Goal: Use online tool/utility: Use online tool/utility

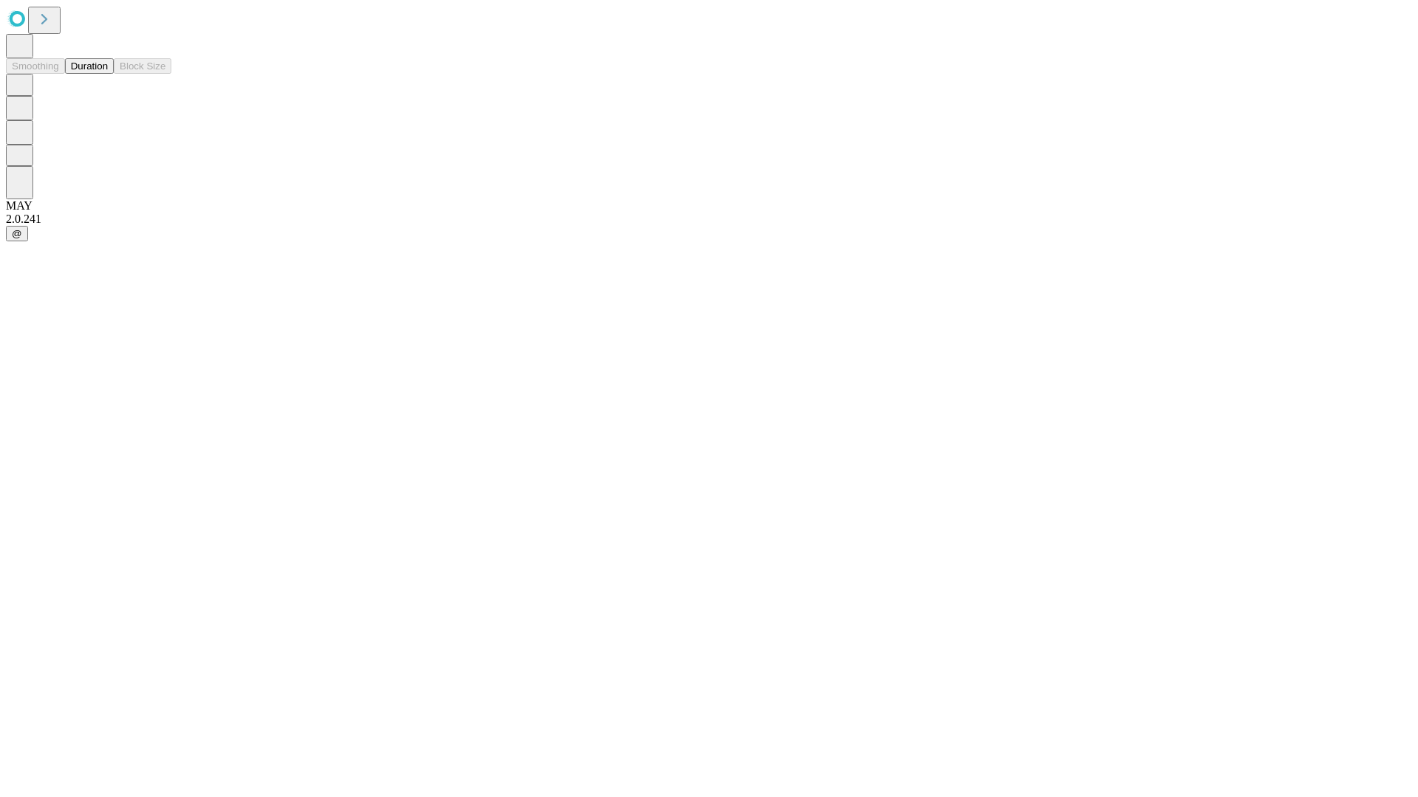
click at [108, 74] on button "Duration" at bounding box center [89, 66] width 49 height 16
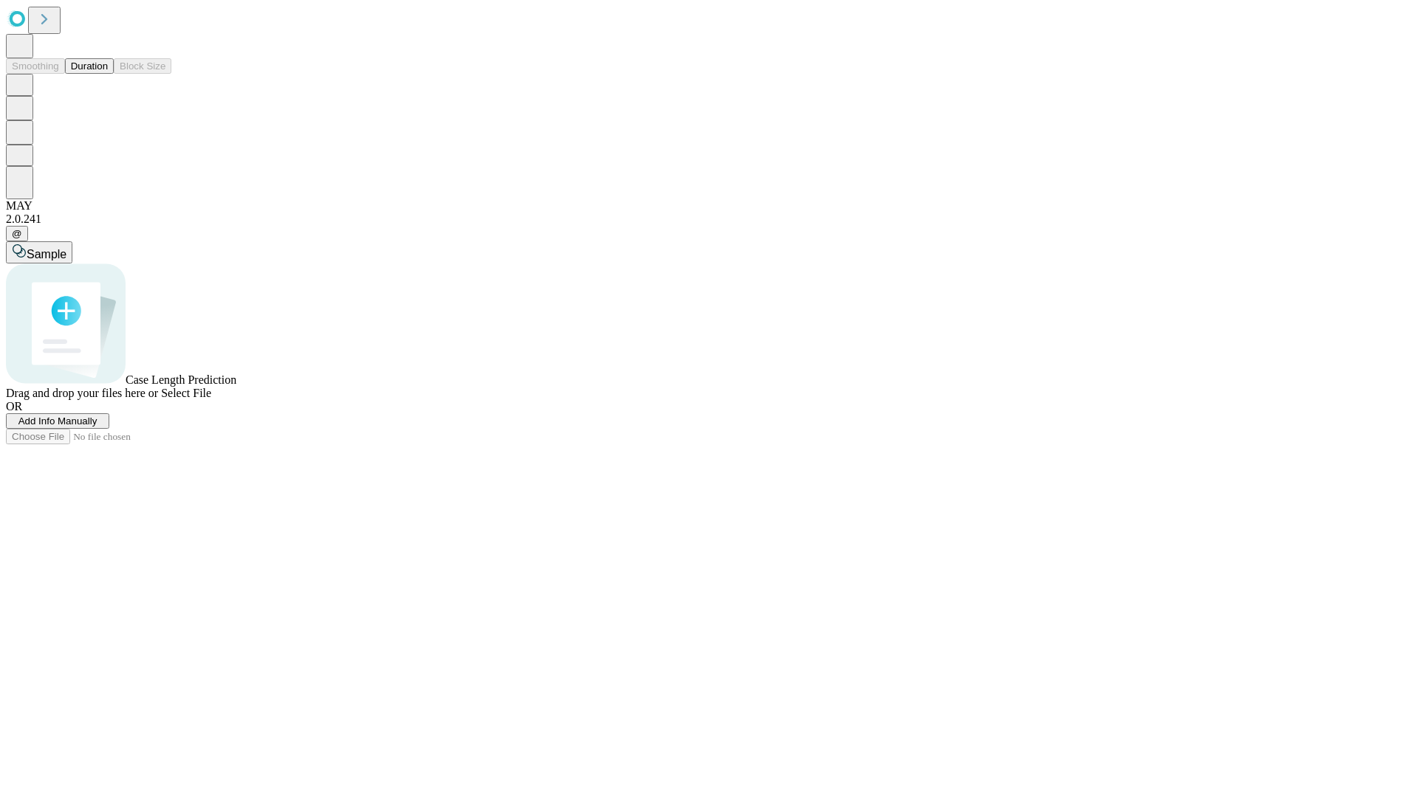
click at [211, 399] on span "Select File" at bounding box center [186, 393] width 50 height 13
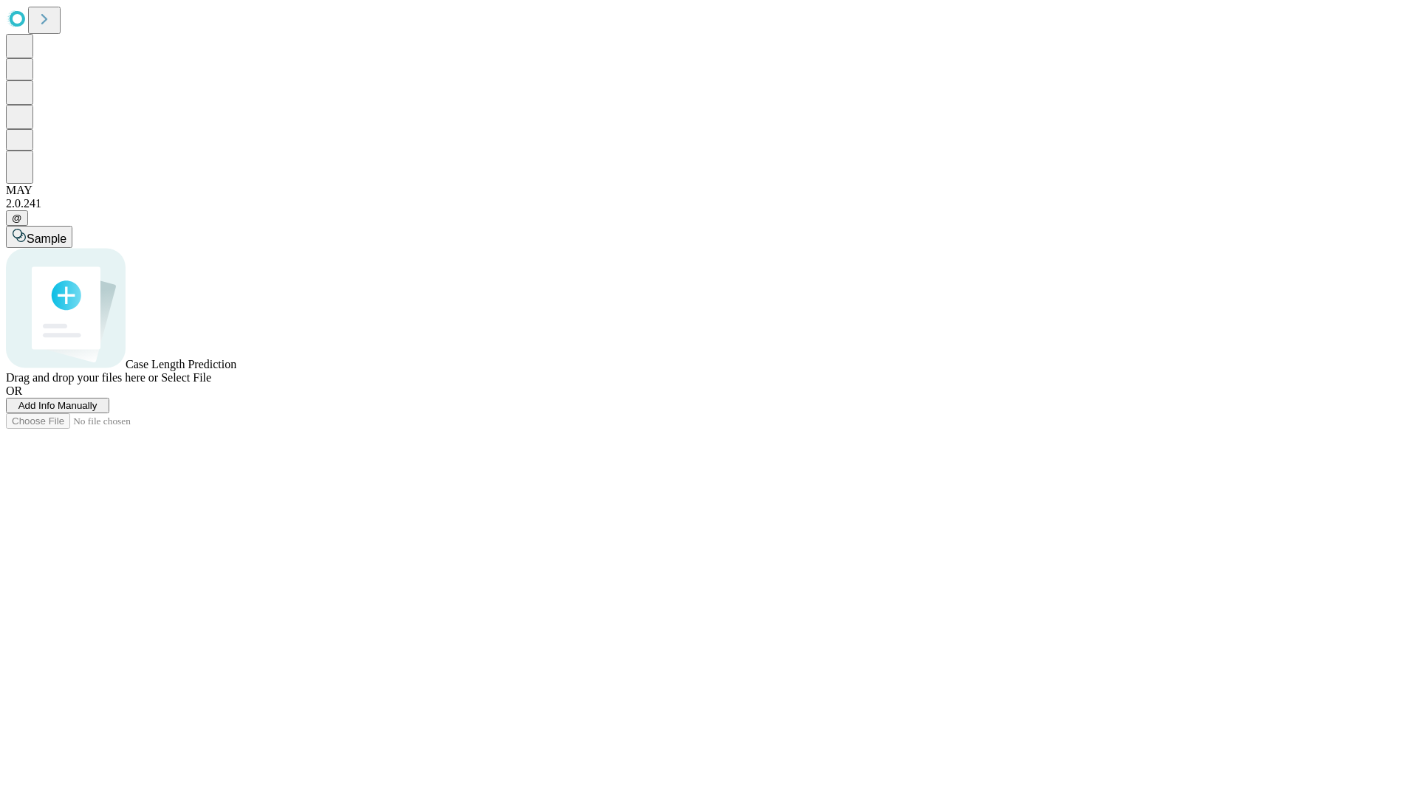
click at [211, 384] on span "Select File" at bounding box center [186, 377] width 50 height 13
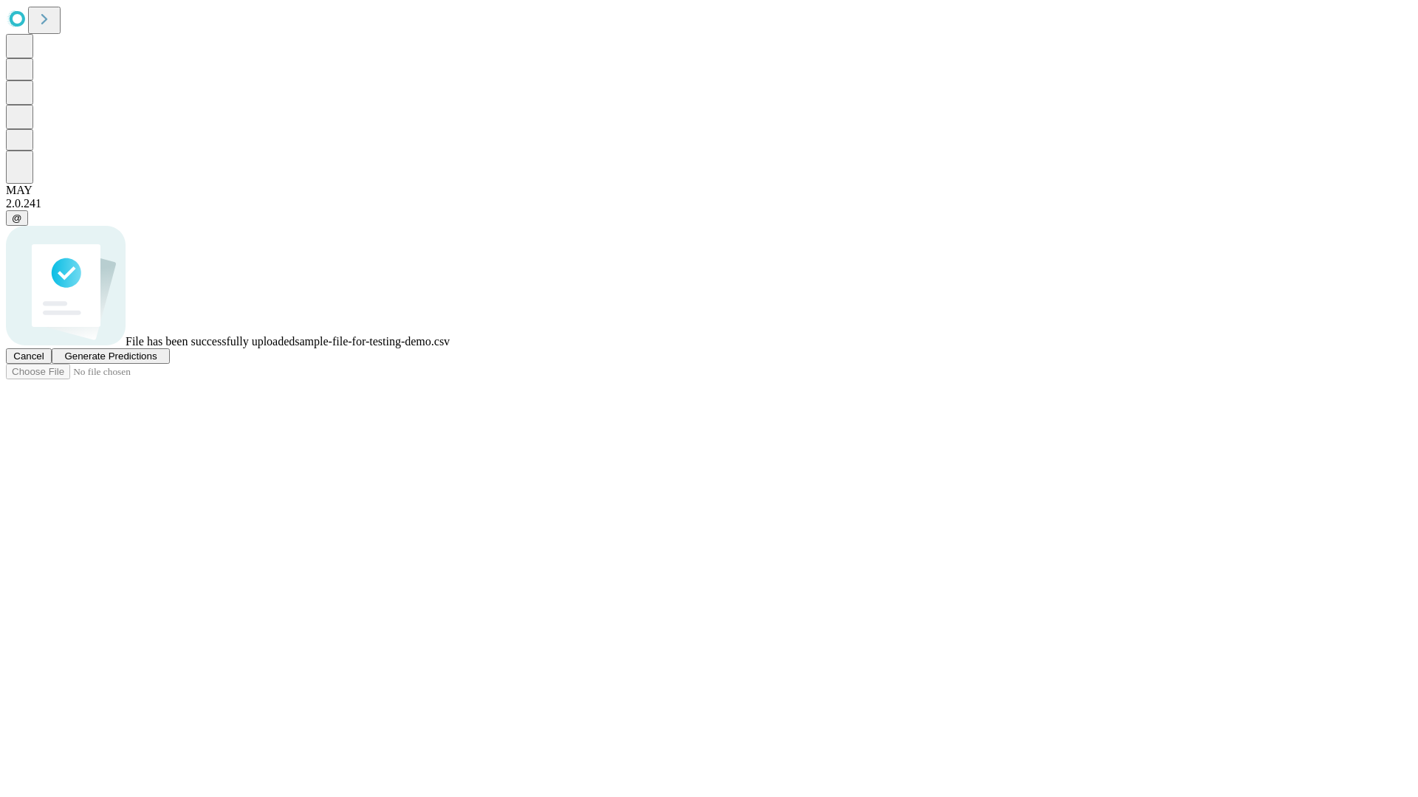
click at [157, 362] on span "Generate Predictions" at bounding box center [110, 356] width 92 height 11
